Goal: Information Seeking & Learning: Check status

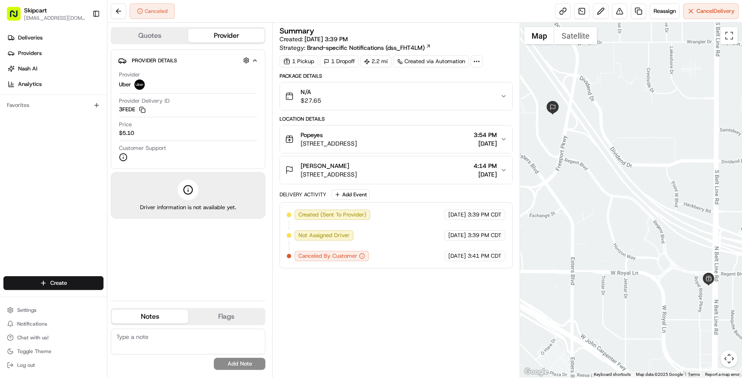
click at [475, 217] on span "3:39 PM CDT" at bounding box center [485, 215] width 34 height 8
click at [321, 306] on div "Summary Created: 08/20/2025 3:39 PM Strategy: Brand-specific Notifications (dss…" at bounding box center [396, 200] width 233 height 346
click at [357, 173] on span "[STREET_ADDRESS]" at bounding box center [329, 174] width 56 height 9
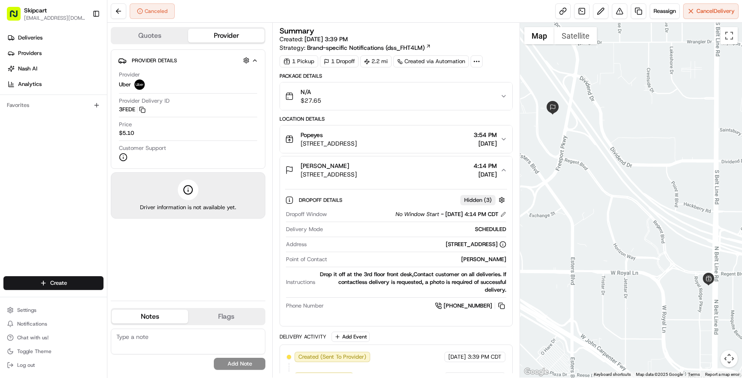
click at [357, 172] on span "[STREET_ADDRESS]" at bounding box center [329, 174] width 56 height 9
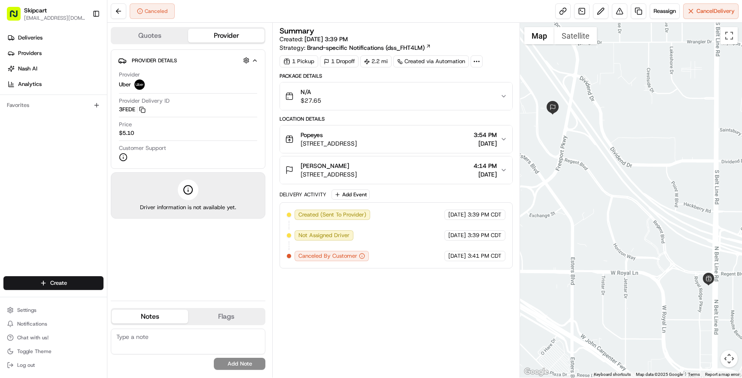
click at [363, 294] on div "Summary Created: 08/20/2025 3:39 PM Strategy: Brand-specific Notifications (dss…" at bounding box center [396, 200] width 233 height 346
click at [379, 318] on div "Summary Created: 08/20/2025 3:39 PM Strategy: Brand-specific Notifications (dss…" at bounding box center [396, 200] width 233 height 346
click at [357, 173] on span "[STREET_ADDRESS]" at bounding box center [329, 174] width 56 height 9
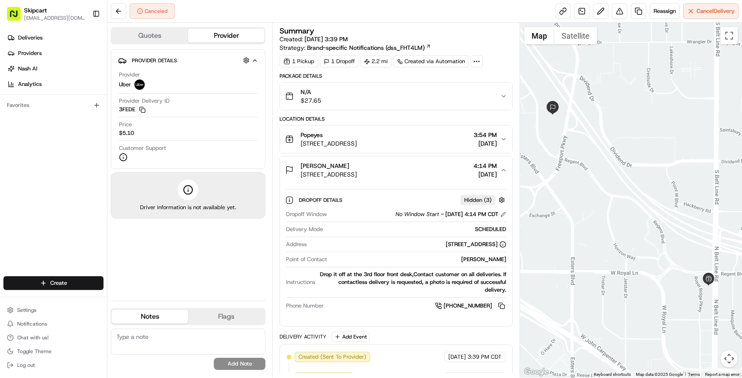
click at [357, 173] on span "[STREET_ADDRESS]" at bounding box center [329, 174] width 56 height 9
click at [435, 168] on div "Aditya Rajkumar 4795 Regent Blvd, Irving, TX 75063, USA 4:14 PM 08/20/2025" at bounding box center [392, 169] width 215 height 17
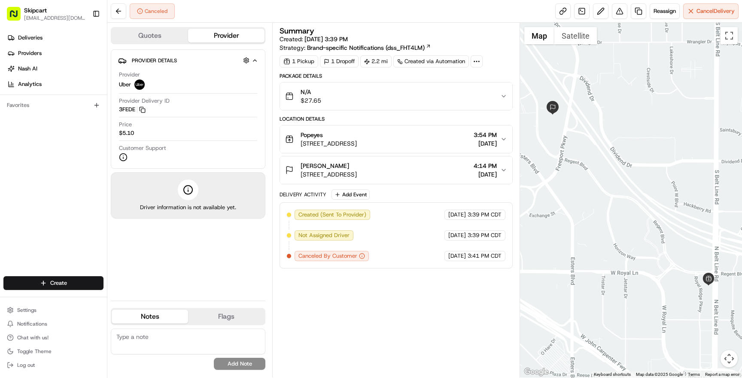
click at [435, 168] on div "Aditya Rajkumar 4795 Regent Blvd, Irving, TX 75063, USA 4:14 PM 08/20/2025" at bounding box center [392, 169] width 215 height 17
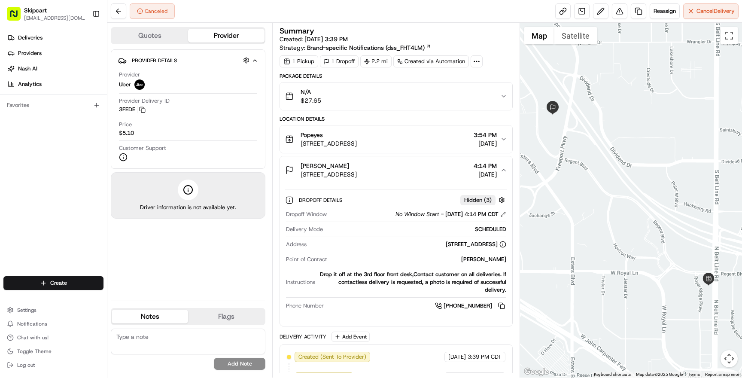
click at [171, 79] on div "Provider Uber" at bounding box center [188, 80] width 138 height 19
click at [174, 106] on div "Provider Delivery ID 3FEDE Copy del_7vfgVYzJQy6IuGDJ70P-3g 3FEDE" at bounding box center [188, 105] width 138 height 16
click at [174, 136] on div "Price $5.10" at bounding box center [188, 129] width 138 height 16
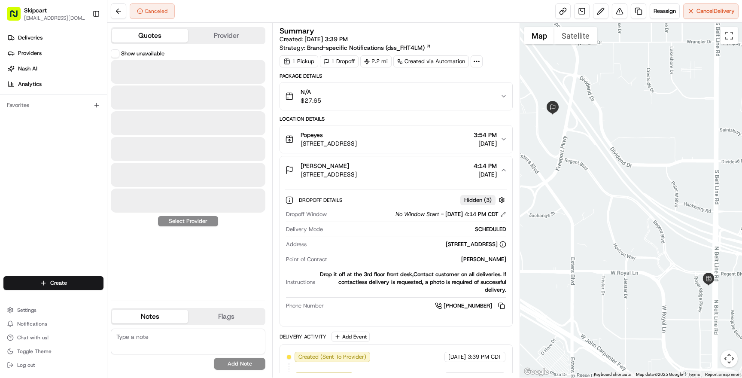
click at [162, 37] on button "Quotes" at bounding box center [150, 36] width 76 height 14
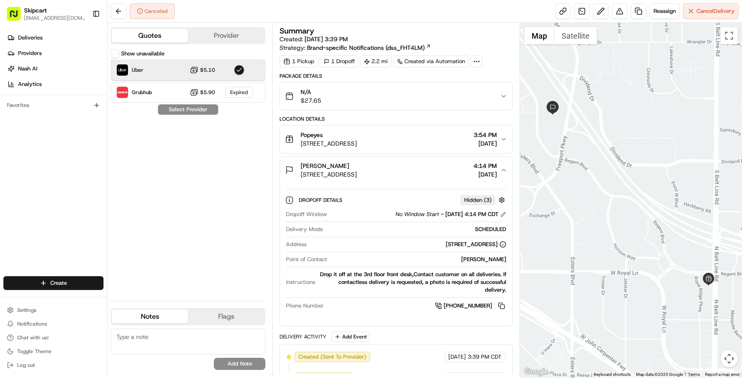
click at [153, 69] on div "Uber $5.10" at bounding box center [188, 70] width 155 height 21
click at [152, 69] on div "Uber $5.10" at bounding box center [188, 70] width 155 height 21
click at [225, 30] on button "Provider" at bounding box center [226, 36] width 76 height 14
click at [138, 34] on button "Quotes" at bounding box center [150, 36] width 76 height 14
click at [324, 40] on span "[DATE] 3:39 PM" at bounding box center [325, 39] width 43 height 8
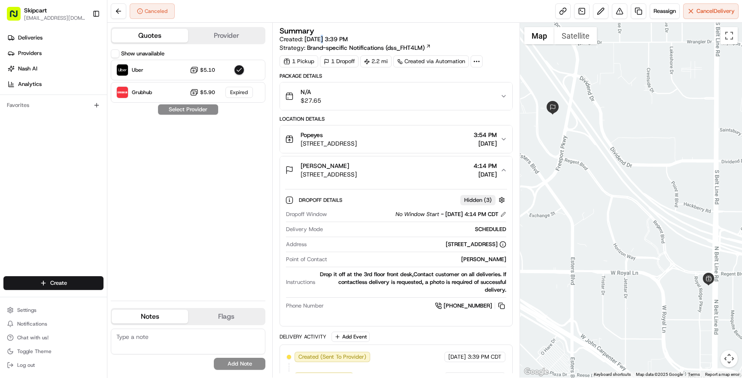
click at [324, 40] on span "[DATE] 3:39 PM" at bounding box center [325, 39] width 43 height 8
click at [374, 52] on span "Brand-specific Notifications (dss_FHT4LM)" at bounding box center [366, 47] width 118 height 9
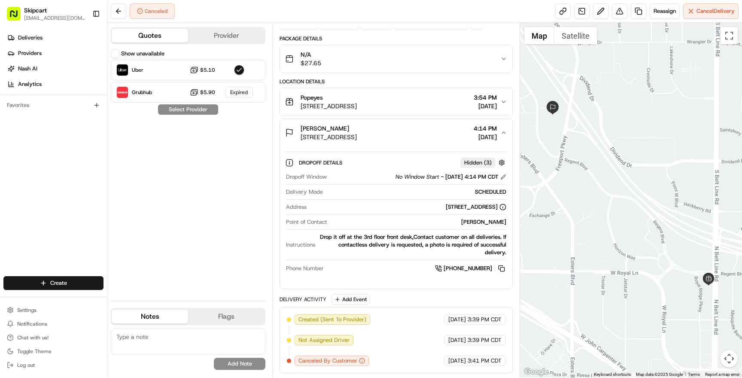
click at [222, 224] on div "Show unavailable Uber $5.10 Grubhub $5.90 Expired Select Provider" at bounding box center [188, 171] width 155 height 244
click at [42, 309] on button "Settings" at bounding box center [53, 310] width 100 height 12
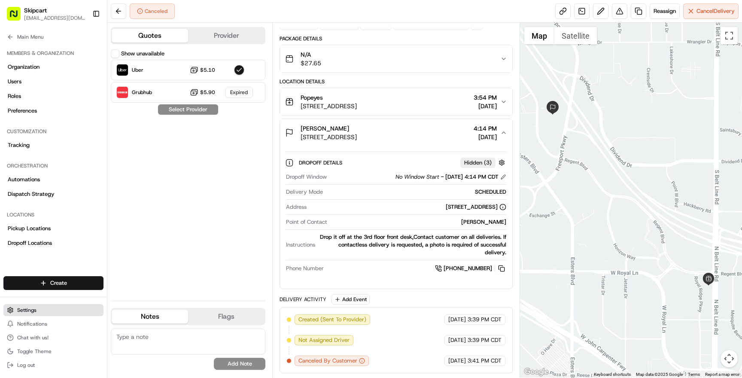
click at [33, 311] on span "Settings" at bounding box center [26, 310] width 19 height 7
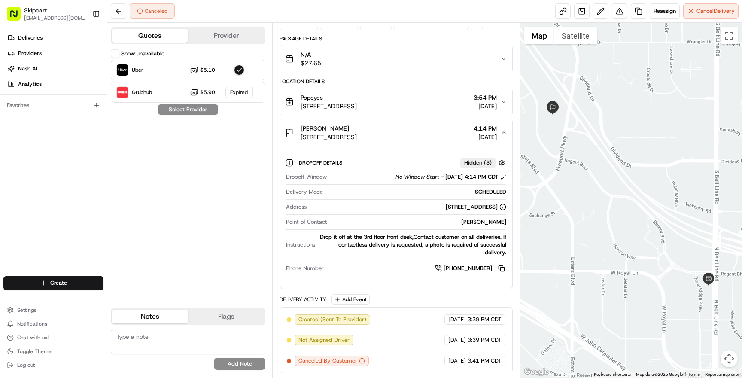
click at [37, 12] on span "Skipcart" at bounding box center [35, 10] width 23 height 9
click at [25, 310] on span "Settings" at bounding box center [26, 310] width 19 height 7
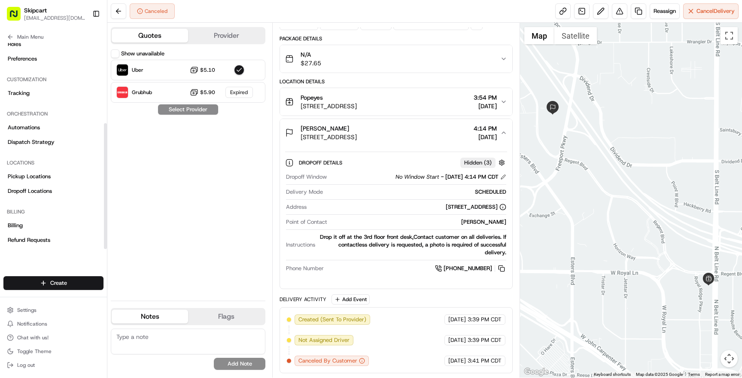
scroll to position [131, 0]
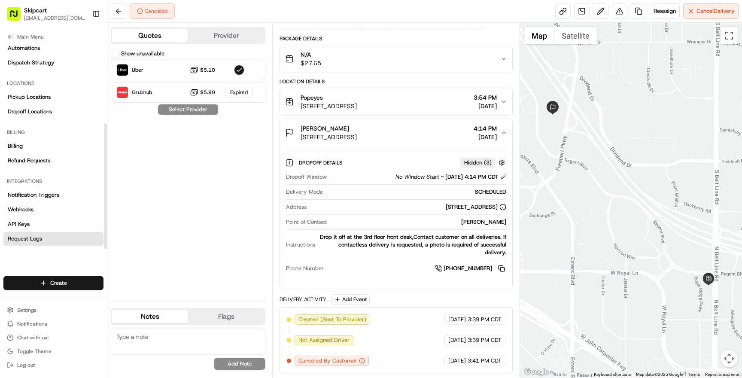
click at [33, 238] on span "Request Logs" at bounding box center [25, 239] width 34 height 8
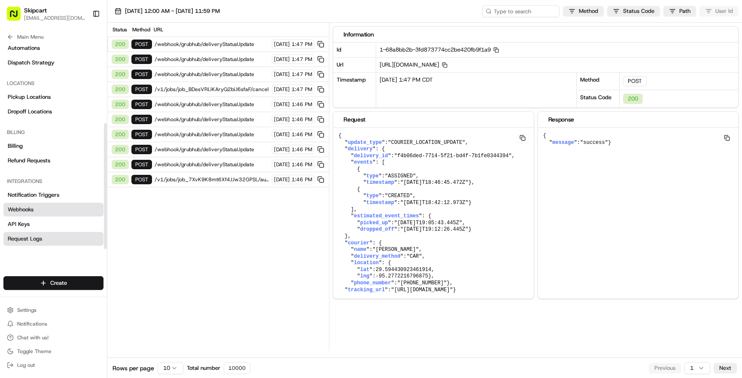
click at [42, 208] on link "Webhooks" at bounding box center [53, 210] width 100 height 14
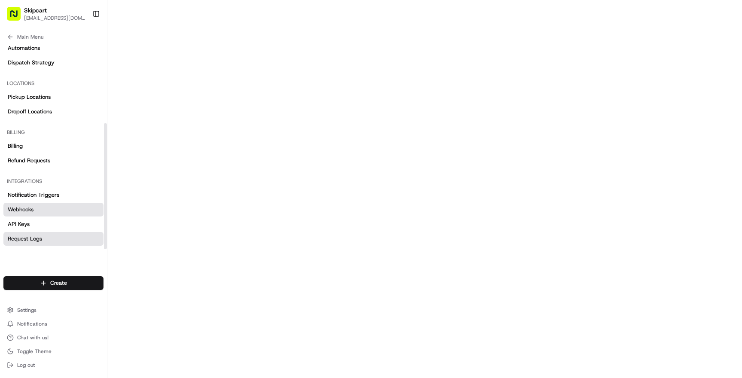
click at [36, 238] on span "Request Logs" at bounding box center [25, 239] width 34 height 8
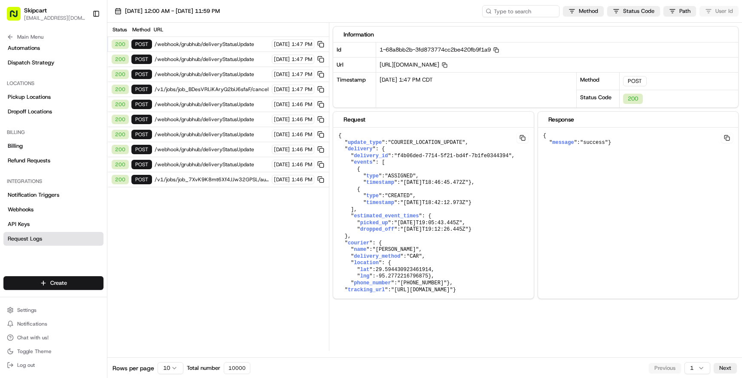
click at [231, 178] on span "/v1/jobs/job_7XvK9K8mt6Xf4JJw32GPSL/autodispatch" at bounding box center [212, 179] width 115 height 7
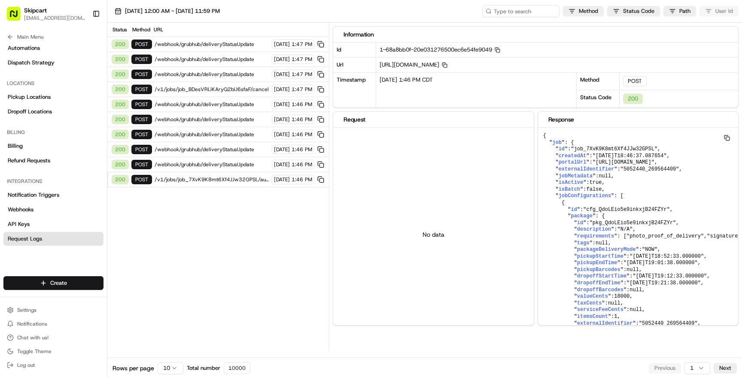
click at [220, 178] on span "/v1/jobs/job_7XvK9K8mt6Xf4JJw32GPSL/autodispatch" at bounding box center [212, 179] width 115 height 7
click at [230, 178] on span "/v1/jobs/job_7XvK9K8mt6Xf4JJw32GPSL/autodispatch" at bounding box center [212, 179] width 115 height 7
click at [232, 179] on span "/v1/jobs/job_7XvK9K8mt6Xf4JJw32GPSL/autodispatch" at bounding box center [212, 179] width 115 height 7
click at [442, 79] on div "08/22/2025 1:46 PM CDT" at bounding box center [476, 90] width 200 height 35
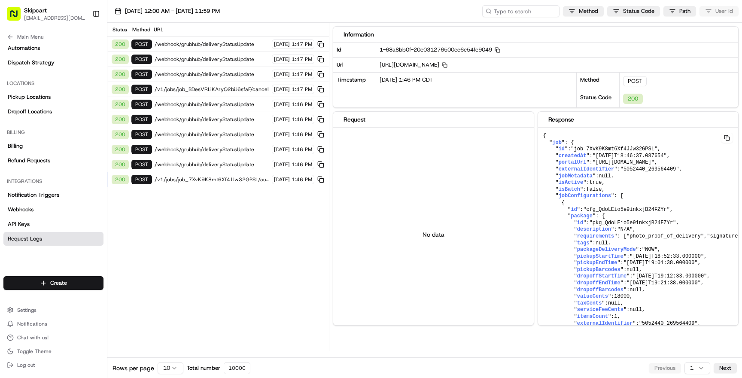
click at [442, 79] on div "08/22/2025 1:46 PM CDT" at bounding box center [476, 90] width 200 height 35
click at [216, 177] on span "/v1/jobs/job_7XvK9K8mt6Xf4JJw32GPSL/autodispatch" at bounding box center [212, 179] width 115 height 7
click at [299, 181] on span "1:46 PM" at bounding box center [302, 179] width 21 height 7
click at [445, 80] on div "08/22/2025 1:46 PM CDT" at bounding box center [476, 90] width 200 height 35
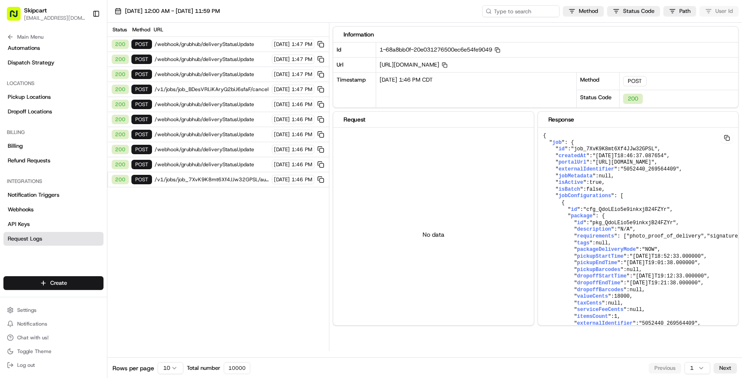
click at [445, 80] on div "08/22/2025 1:46 PM CDT" at bounding box center [476, 90] width 200 height 35
click at [464, 81] on div "08/22/2025 1:46 PM CDT" at bounding box center [476, 90] width 200 height 35
click at [446, 78] on div "08/22/2025 1:46 PM CDT" at bounding box center [476, 90] width 200 height 35
click at [463, 78] on div "08/22/2025 1:46 PM CDT" at bounding box center [476, 90] width 200 height 35
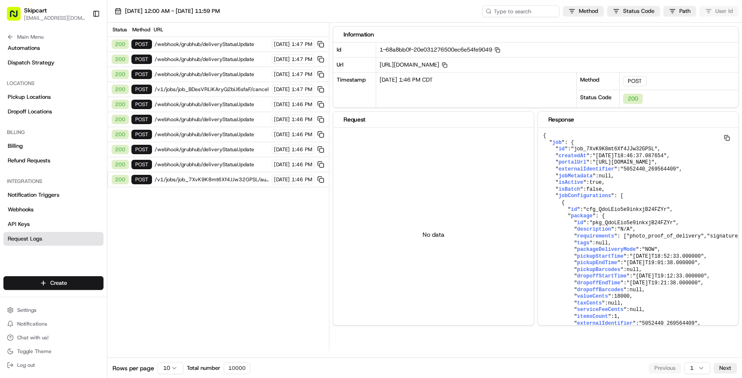
click at [463, 78] on div "08/22/2025 1:46 PM CDT" at bounding box center [476, 90] width 200 height 35
click at [441, 78] on div "08/22/2025 1:46 PM CDT" at bounding box center [476, 90] width 200 height 35
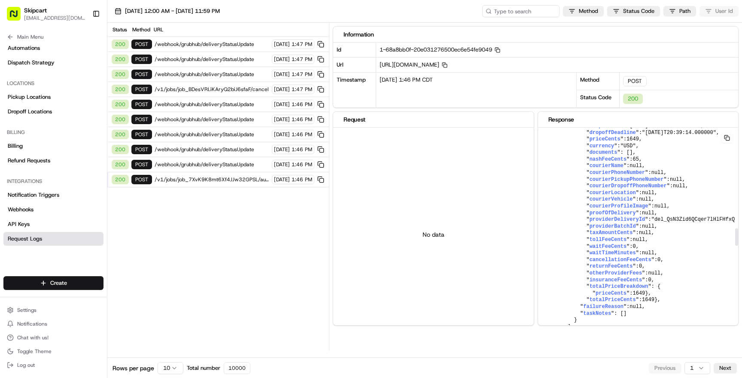
scroll to position [1217, 0]
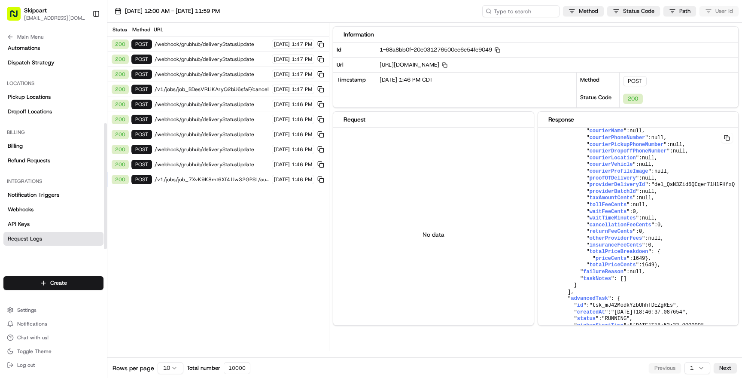
click at [32, 241] on span "Request Logs" at bounding box center [25, 239] width 34 height 8
click at [38, 209] on link "Webhooks" at bounding box center [53, 210] width 100 height 14
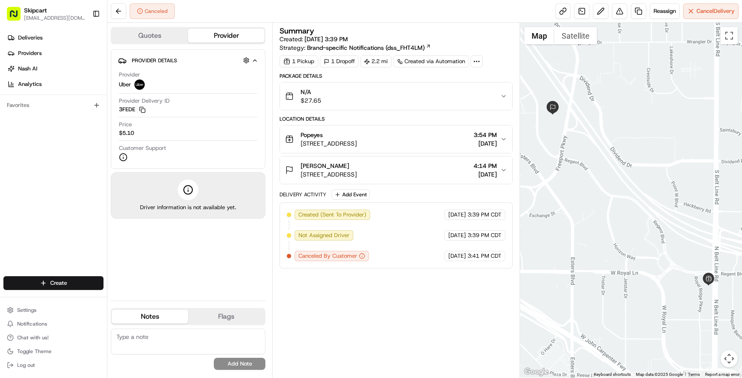
click at [362, 213] on span "Created (Sent To Provider)" at bounding box center [332, 215] width 68 height 8
click at [580, 11] on link at bounding box center [581, 10] width 15 height 15
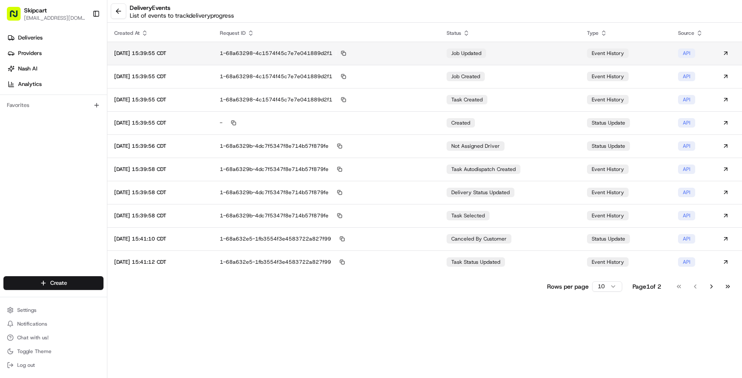
click at [206, 53] on div "[DATE] 15:39:55 CDT" at bounding box center [160, 53] width 92 height 7
click at [184, 52] on div "[DATE] 15:39:55 CDT" at bounding box center [160, 53] width 92 height 7
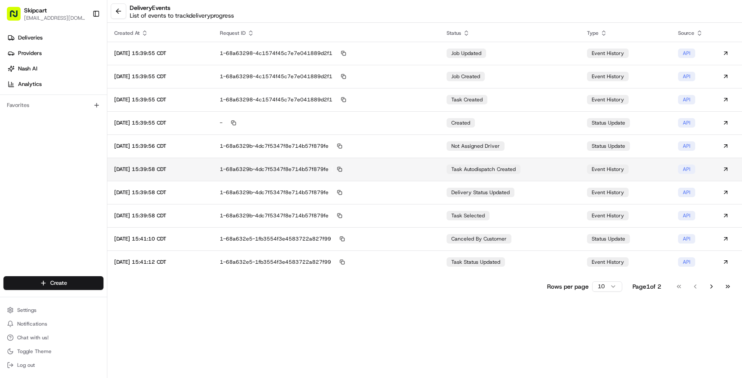
click at [375, 165] on div "1-68a6329b-4dc7f5347f8e714b57f879fe" at bounding box center [326, 169] width 213 height 8
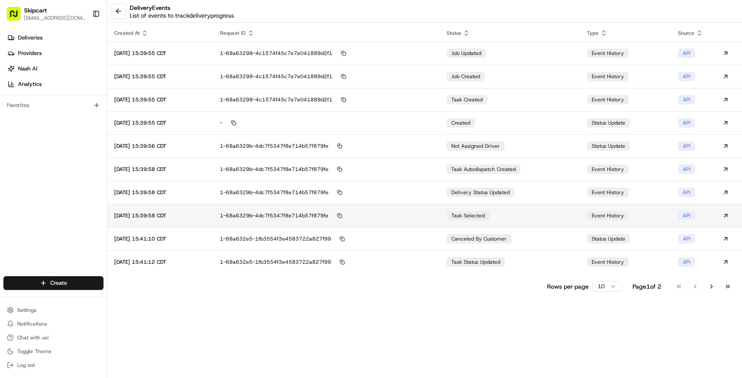
click at [406, 212] on div "1-68a6329b-4dc7f5347f8e714b57f879fe" at bounding box center [326, 216] width 213 height 8
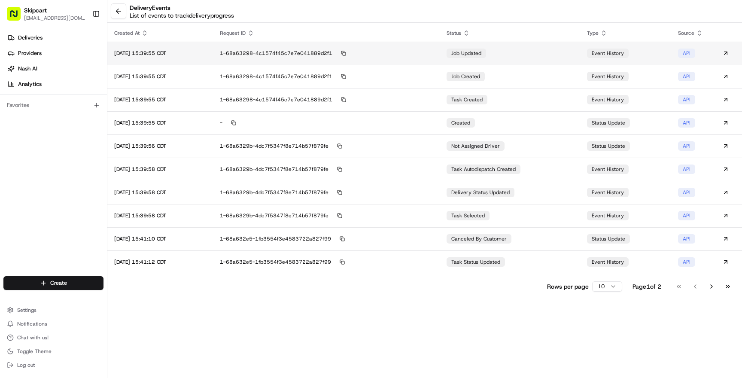
click at [419, 57] on div "1-68a63298-4c1574f45c7e7e041889d2f1" at bounding box center [326, 53] width 213 height 8
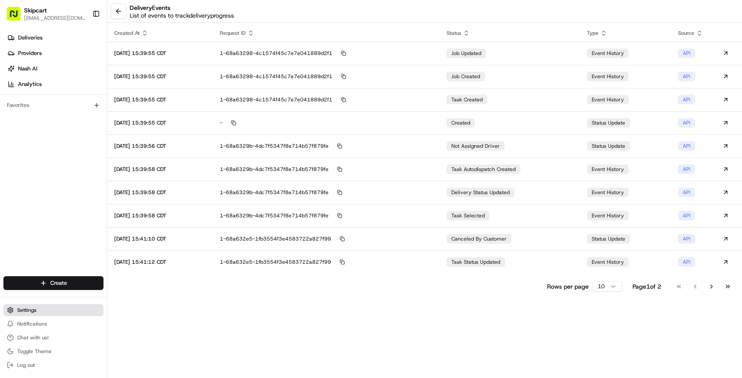
click at [33, 307] on span "Settings" at bounding box center [26, 310] width 19 height 7
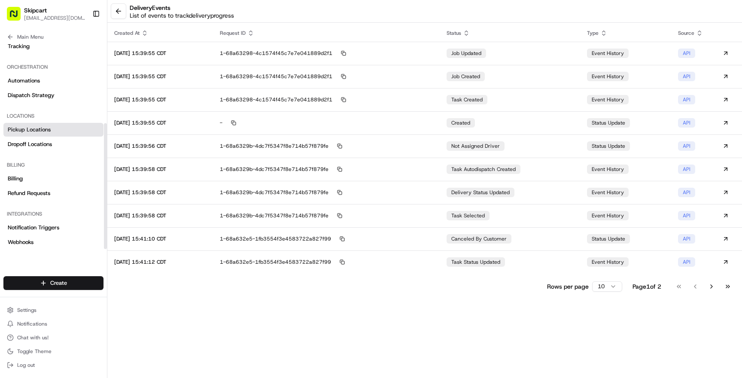
scroll to position [131, 0]
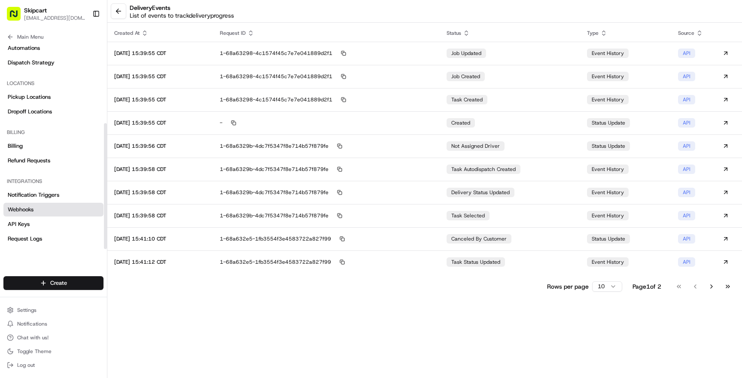
click at [43, 208] on link "Webhooks" at bounding box center [53, 210] width 100 height 14
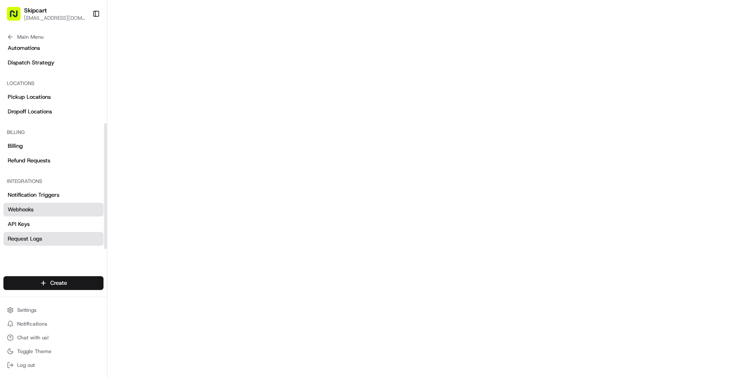
click at [38, 236] on span "Request Logs" at bounding box center [25, 239] width 34 height 8
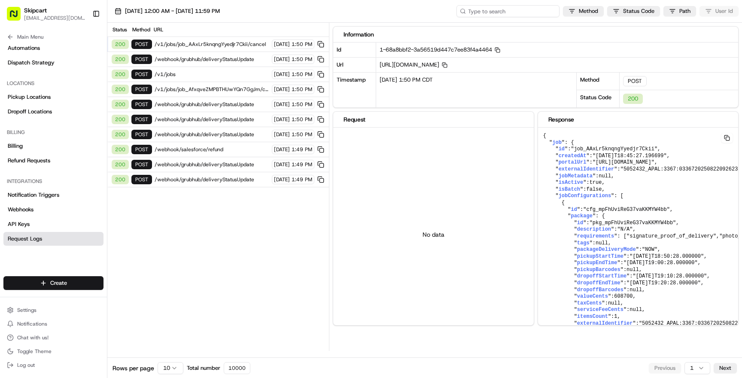
click at [534, 11] on input at bounding box center [508, 11] width 103 height 12
paste input "job_44jDCLRJQatVzSZxqqcsiu"
type input "job_44jDCLRJQatVzSZxqqcsiu"
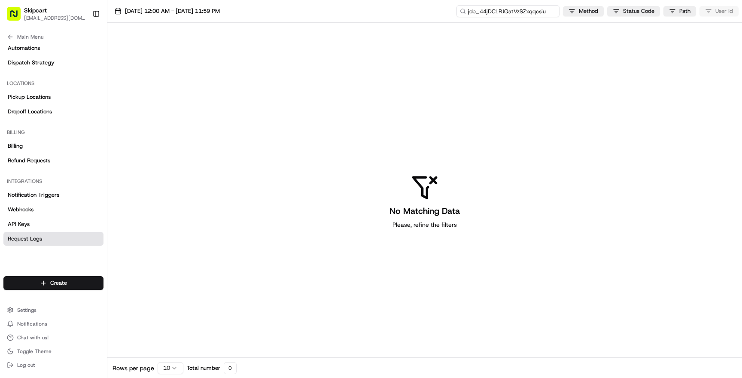
click at [533, 9] on input "job_44jDCLRJQatVzSZxqqcsiu" at bounding box center [508, 11] width 103 height 12
click at [214, 10] on span "[DATE] 12:00 AM - [DATE] 11:59 PM" at bounding box center [172, 11] width 95 height 8
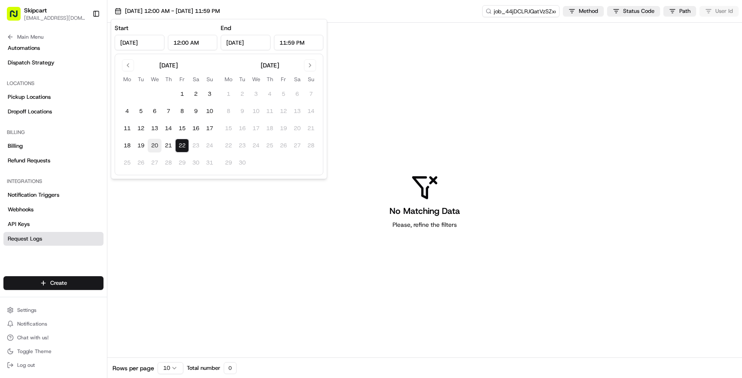
click at [153, 145] on button "20" at bounding box center [155, 146] width 14 height 14
type input "[DATE]"
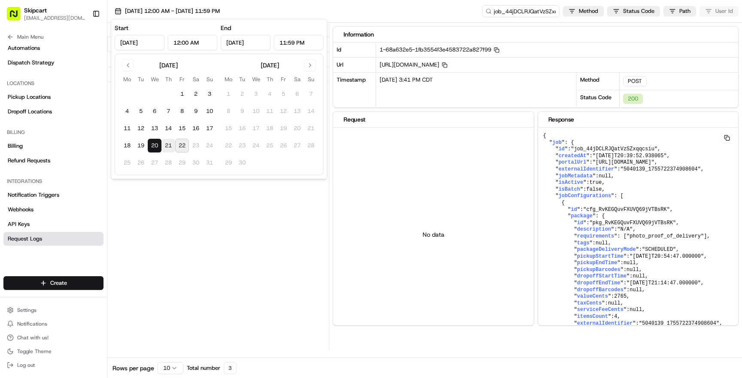
click at [167, 146] on button "21" at bounding box center [168, 146] width 14 height 14
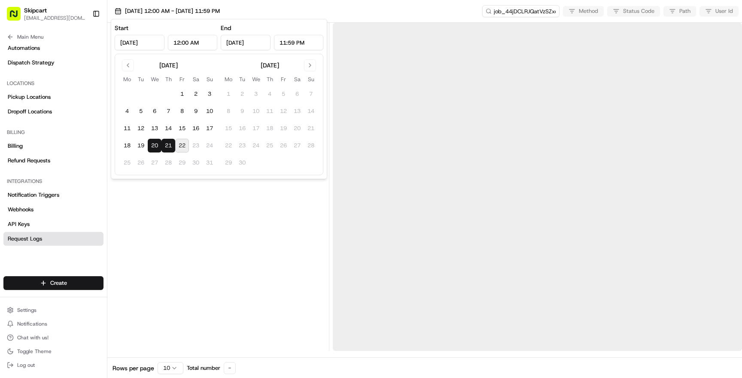
type input "[DATE]"
click at [183, 204] on div at bounding box center [218, 187] width 215 height 328
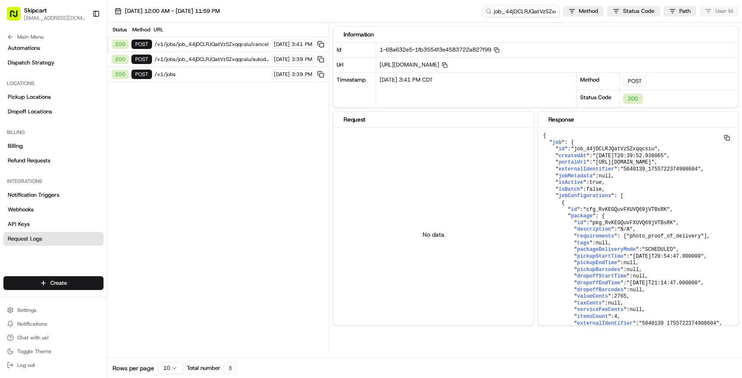
click at [214, 73] on span "/v1/jobs" at bounding box center [212, 74] width 115 height 7
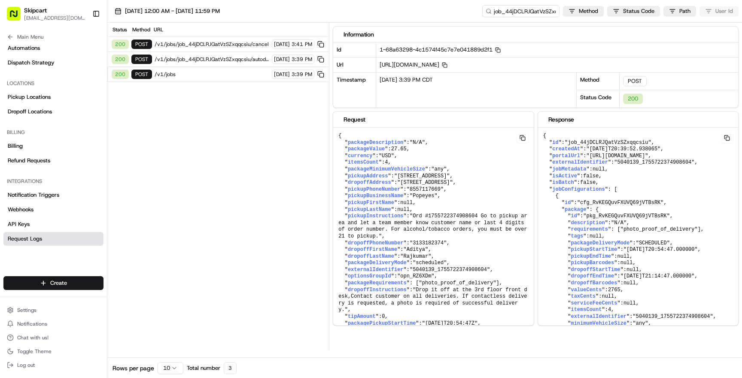
click at [220, 57] on span "/v1/jobs/job_44jDCLRJQatVzSZxqqcsiu/autodispatch" at bounding box center [212, 59] width 115 height 7
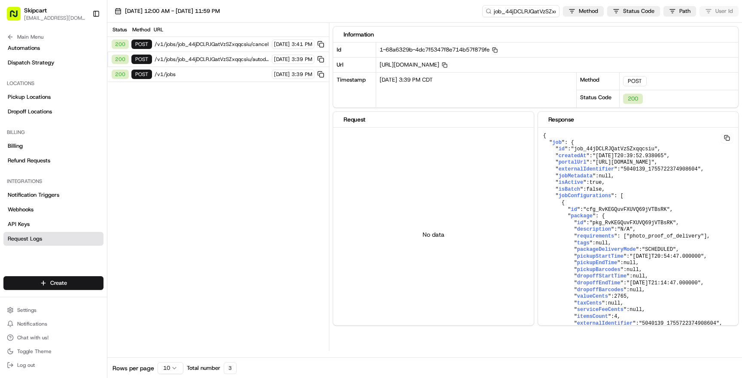
click at [240, 45] on span "/v1/jobs/job_44jDCLRJQatVzSZxqqcsiu/cancel" at bounding box center [212, 44] width 115 height 7
click at [234, 52] on div "200 POST /v1/jobs/job_44jDCLRJQatVzSZxqqcsiu/autodispatch [DATE] 3:39 PM" at bounding box center [218, 59] width 222 height 15
click at [235, 58] on span "/v1/jobs/job_44jDCLRJQatVzSZxqqcsiu/autodispatch" at bounding box center [212, 59] width 115 height 7
click at [233, 77] on span "/v1/jobs" at bounding box center [212, 74] width 115 height 7
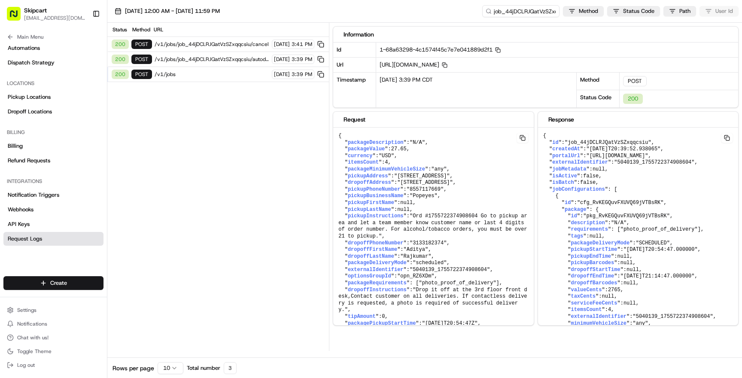
click at [243, 57] on span "/v1/jobs/job_44jDCLRJQatVzSZxqqcsiu/autodispatch" at bounding box center [212, 59] width 115 height 7
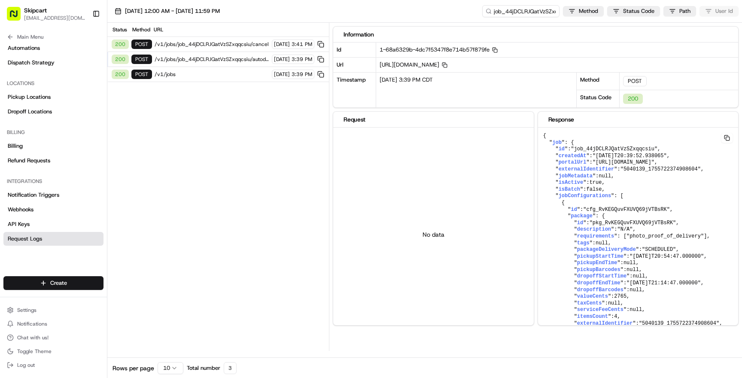
click at [243, 43] on span "/v1/jobs/job_44jDCLRJQatVzSZxqqcsiu/cancel" at bounding box center [212, 44] width 115 height 7
click at [218, 74] on span "/v1/jobs" at bounding box center [212, 74] width 115 height 7
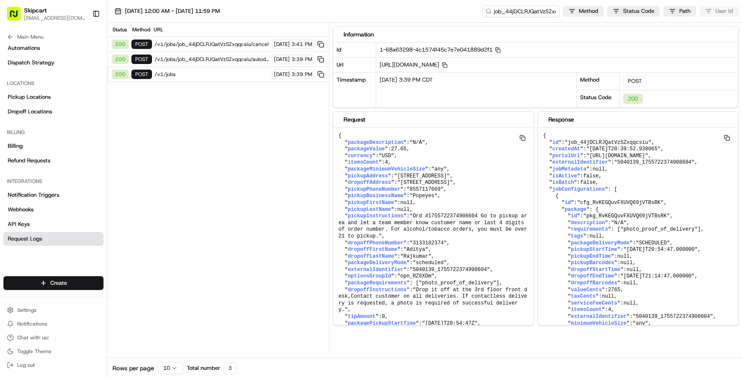
click at [209, 76] on span "/v1/jobs" at bounding box center [212, 74] width 115 height 7
click at [217, 61] on span "/v1/jobs/job_44jDCLRJQatVzSZxqqcsiu/autodispatch" at bounding box center [212, 59] width 115 height 7
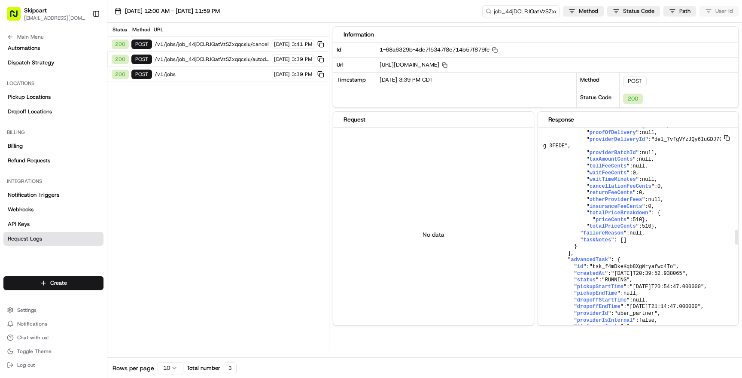
scroll to position [1473, 0]
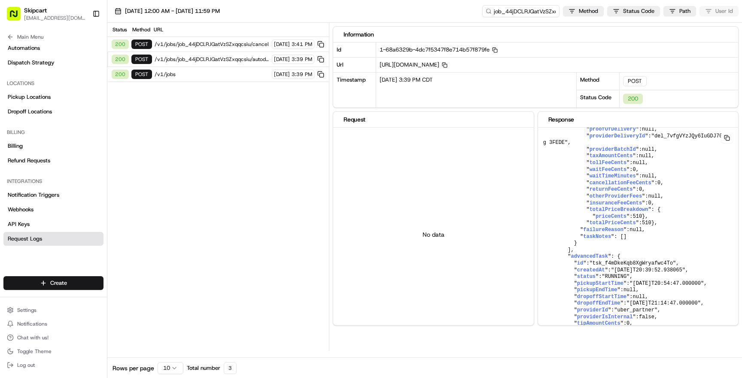
click at [226, 58] on span "/v1/jobs/job_44jDCLRJQatVzSZxqqcsiu/autodispatch" at bounding box center [212, 59] width 115 height 7
click at [227, 46] on span "/v1/jobs/job_44jDCLRJQatVzSZxqqcsiu/cancel" at bounding box center [212, 44] width 115 height 7
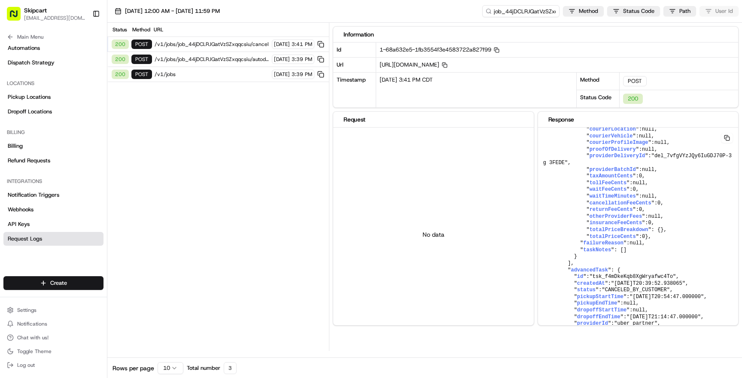
click at [226, 58] on span "/v1/jobs/job_44jDCLRJQatVzSZxqqcsiu/autodispatch" at bounding box center [212, 59] width 115 height 7
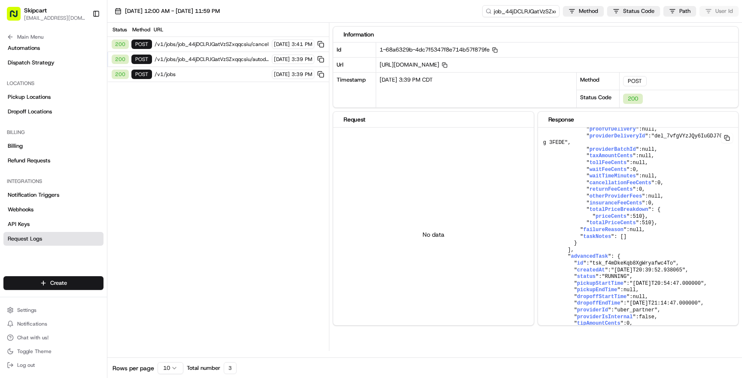
click at [225, 70] on div "200 POST /v1/jobs [DATE] 3:39 PM" at bounding box center [218, 74] width 222 height 15
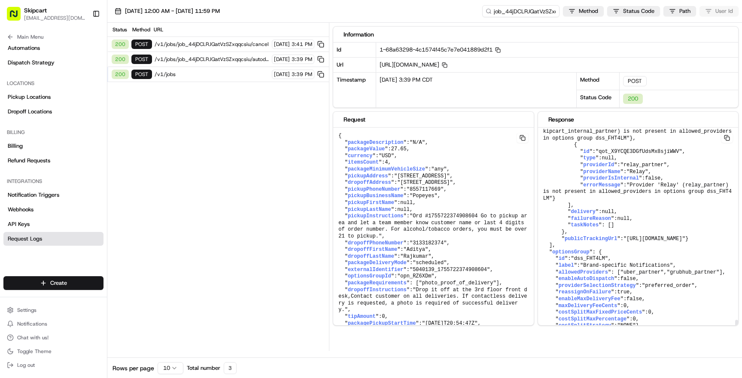
scroll to position [2126, 0]
click at [273, 137] on div "Status Method URL 200 POST /v1/jobs/job_44jDCLRJQatVzSZxqqcsiu/cancel [DATE] 3:…" at bounding box center [218, 187] width 222 height 328
click at [221, 178] on div "Status Method URL 200 POST /v1/jobs/job_44jDCLRJQatVzSZxqqcsiu/cancel [DATE] 3:…" at bounding box center [218, 187] width 222 height 328
click at [227, 193] on div "Status Method URL 200 POST /v1/jobs/job_44jDCLRJQatVzSZxqqcsiu/cancel [DATE] 3:…" at bounding box center [218, 187] width 222 height 328
